Goal: Book appointment/travel/reservation

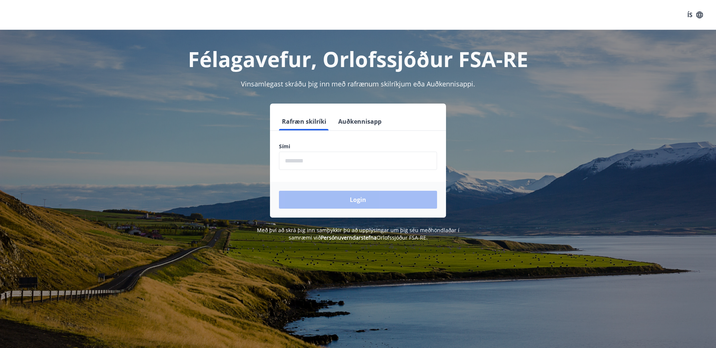
click at [301, 158] on input "phone" at bounding box center [358, 161] width 158 height 18
type input "********"
click at [355, 201] on button "Login" at bounding box center [358, 200] width 158 height 18
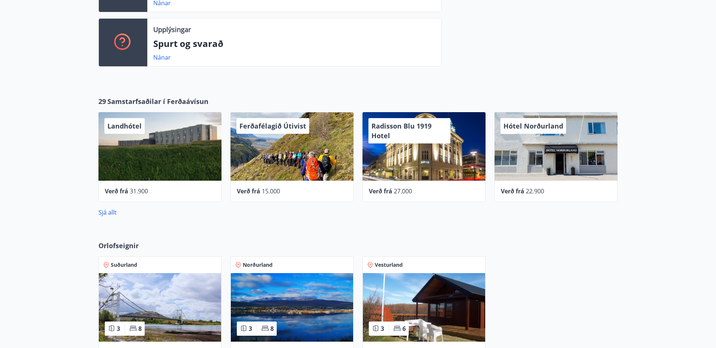
scroll to position [411, 0]
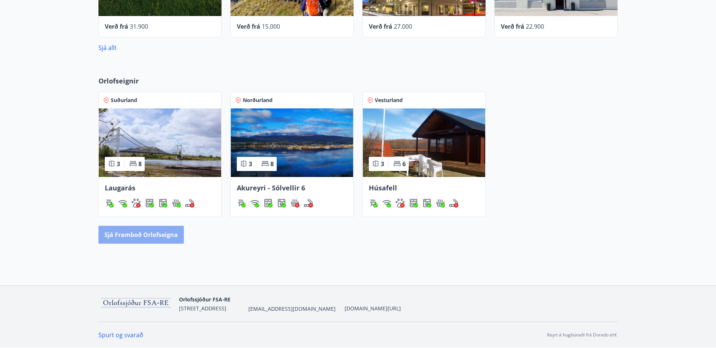
click at [158, 231] on button "Sjá framboð orlofseigna" at bounding box center [140, 235] width 85 height 18
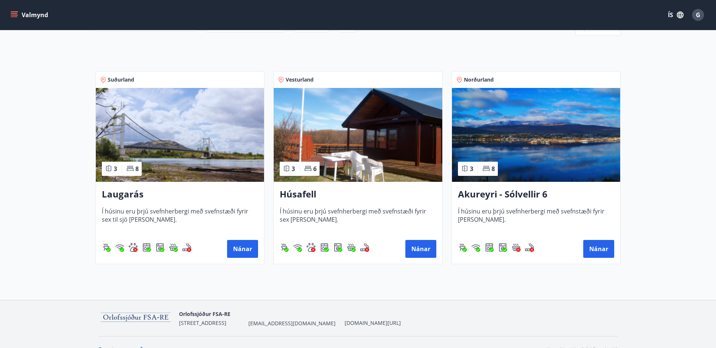
scroll to position [114, 0]
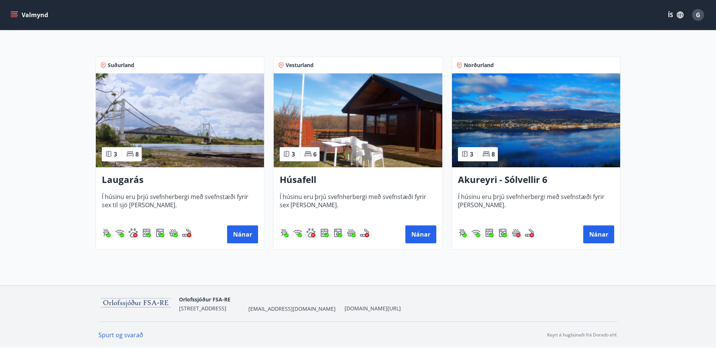
click at [171, 132] on img at bounding box center [180, 120] width 168 height 94
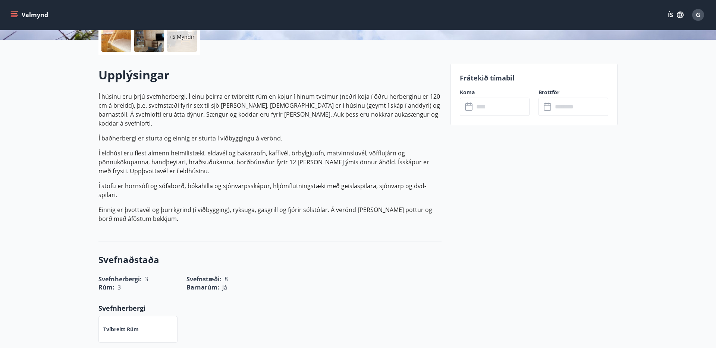
scroll to position [184, 0]
click at [476, 105] on input "text" at bounding box center [502, 106] width 56 height 18
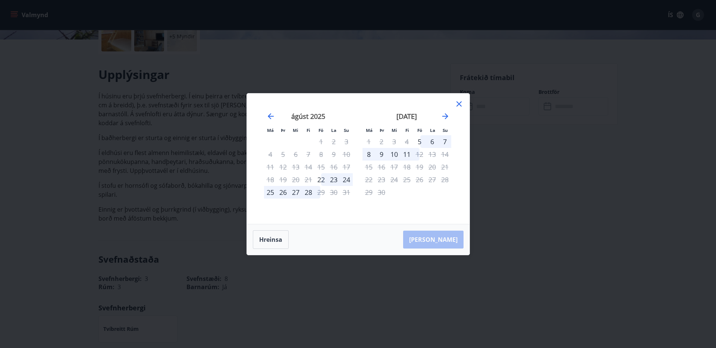
click at [523, 169] on div "Má Þr Mi Fi Fö La Su Má Þr Mi Fi Fö La Su júlí 2025 1 2 3 4 5 6 7 8 9 10 11 12 …" at bounding box center [358, 174] width 716 height 348
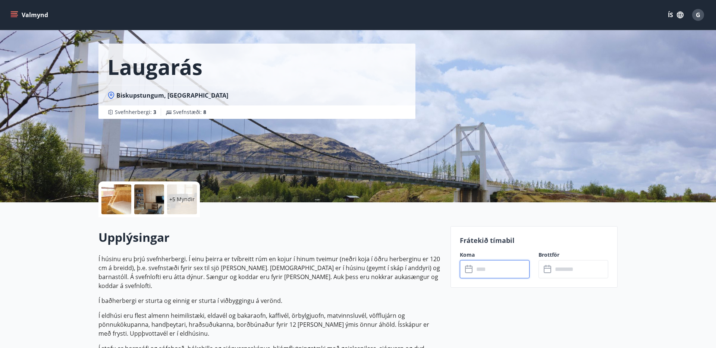
scroll to position [0, 0]
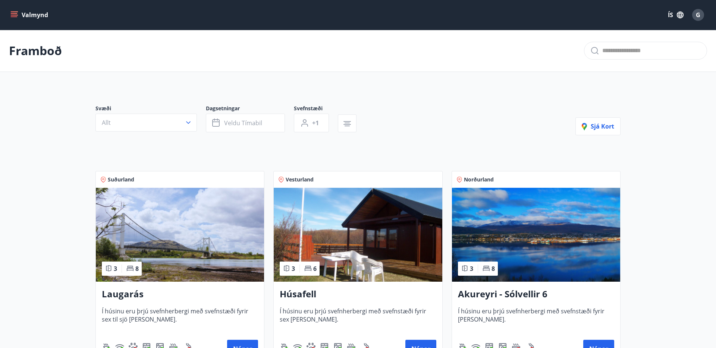
click at [548, 231] on img at bounding box center [536, 235] width 168 height 94
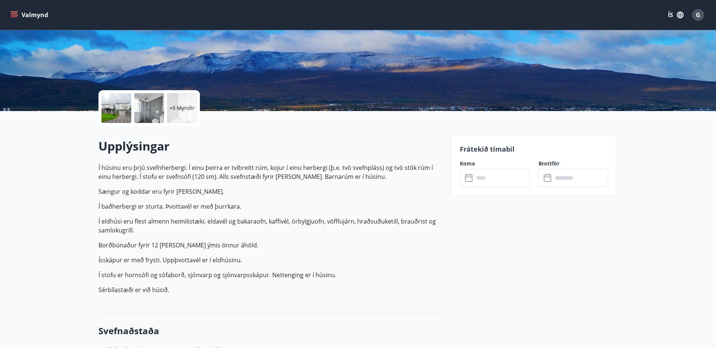
scroll to position [112, 0]
click at [496, 179] on input "text" at bounding box center [502, 178] width 56 height 18
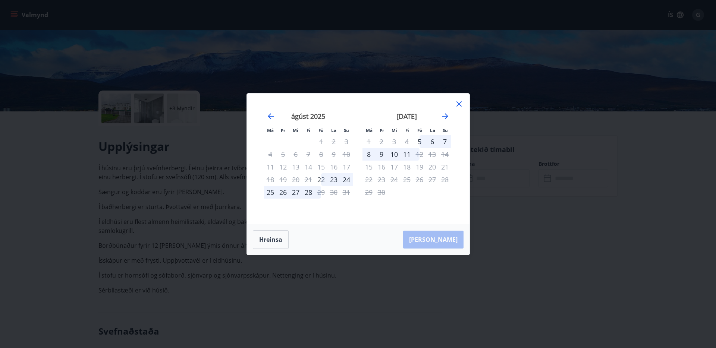
click at [460, 104] on icon at bounding box center [458, 104] width 9 height 9
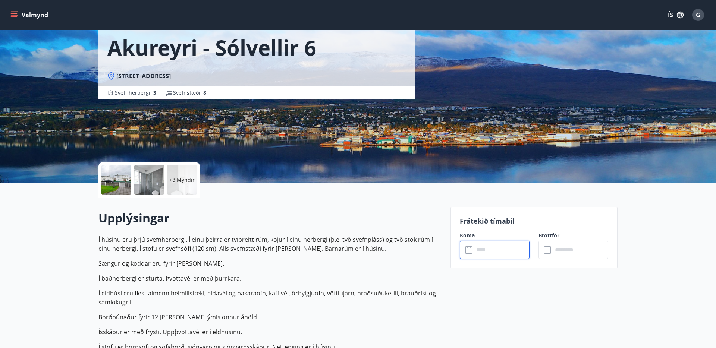
scroll to position [0, 0]
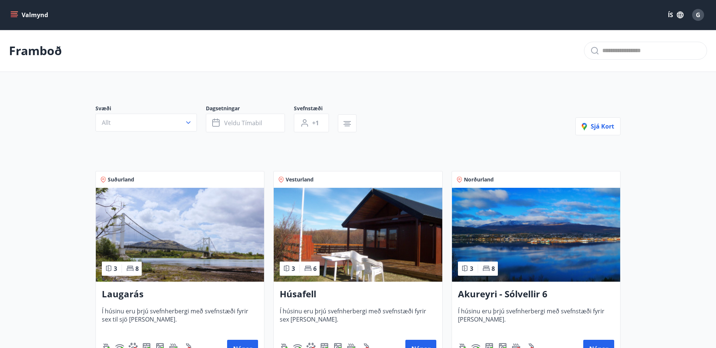
click at [350, 228] on img at bounding box center [358, 235] width 168 height 94
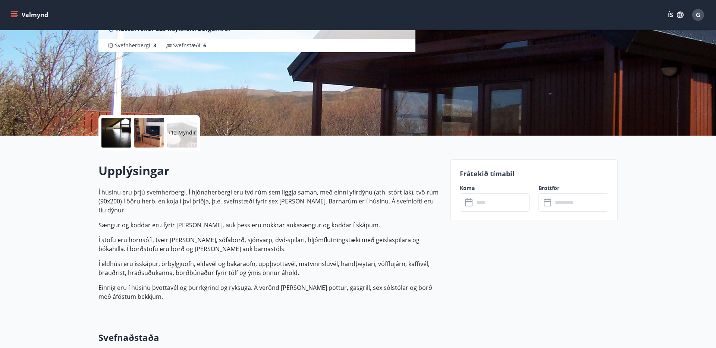
scroll to position [90, 0]
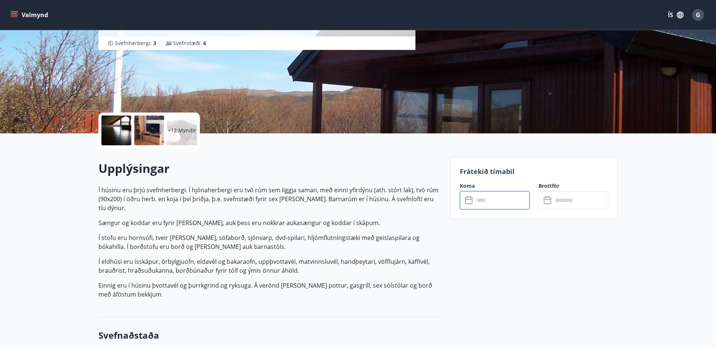
click at [497, 202] on input "text" at bounding box center [502, 200] width 56 height 18
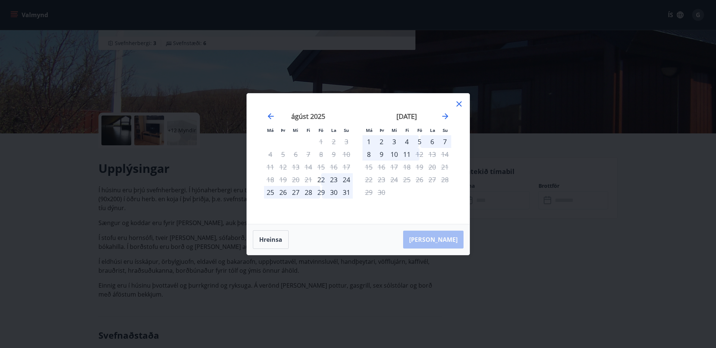
click at [459, 102] on icon at bounding box center [458, 104] width 9 height 9
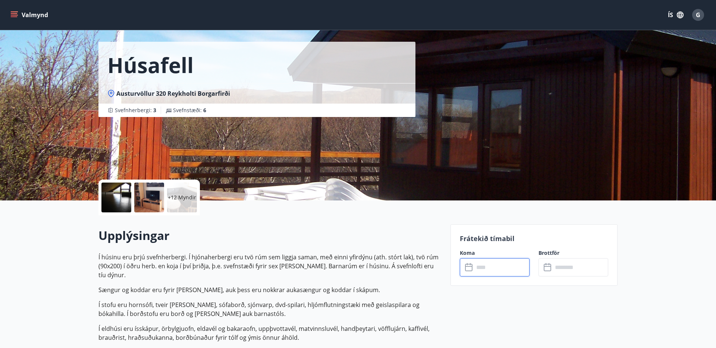
scroll to position [0, 0]
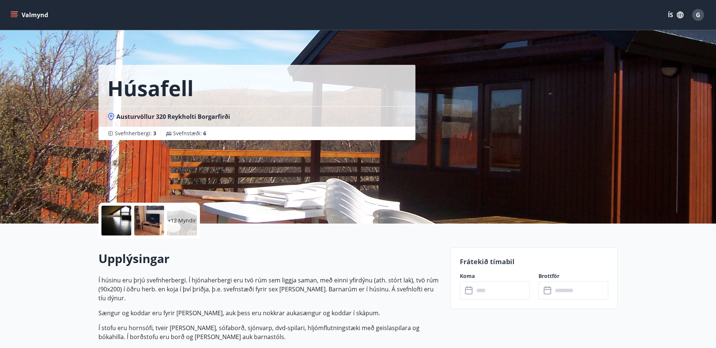
click at [177, 221] on p "+12 Myndir" at bounding box center [182, 220] width 28 height 7
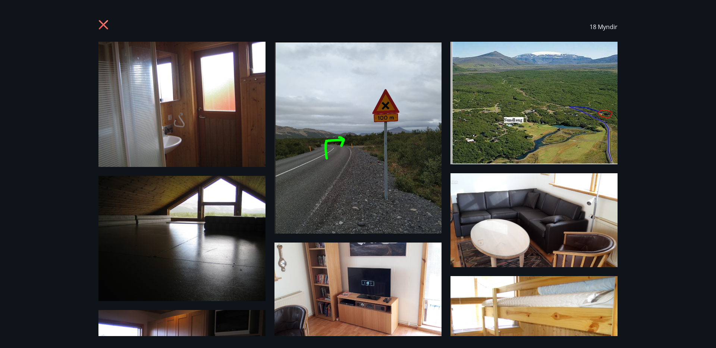
click at [104, 25] on icon at bounding box center [103, 25] width 2 height 2
